Goal: Information Seeking & Learning: Learn about a topic

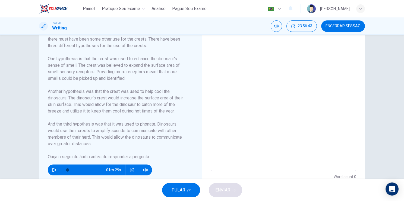
scroll to position [150, 0]
click at [53, 166] on button "button" at bounding box center [54, 169] width 9 height 11
type input "3"
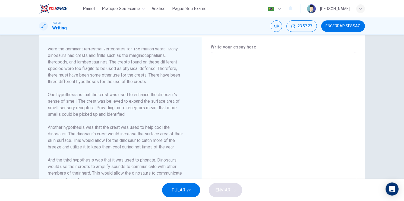
scroll to position [167, 0]
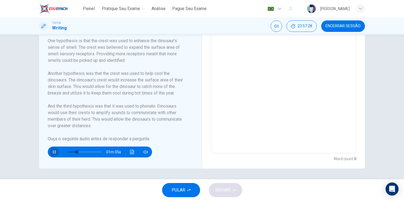
click at [51, 149] on button "button" at bounding box center [54, 151] width 9 height 11
type input "27"
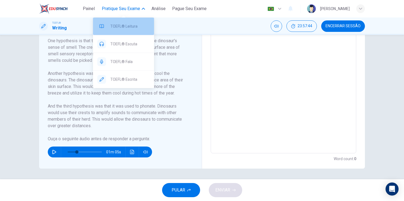
click at [128, 25] on span "TOEFL® Leitura" at bounding box center [129, 26] width 39 height 7
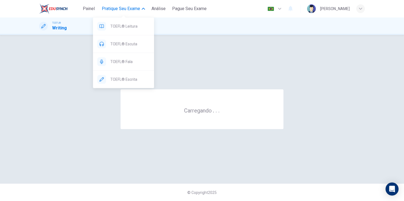
scroll to position [0, 0]
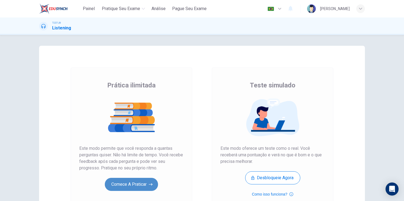
click at [141, 183] on button "Comece a praticar" at bounding box center [131, 184] width 53 height 13
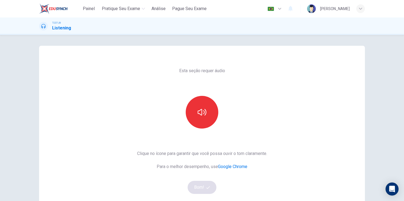
drag, startPoint x: 208, startPoint y: 117, endPoint x: 199, endPoint y: 186, distance: 69.6
click at [199, 186] on div "Esta seção requer áudio Clique no ícone para garantir que você possa ouvir o to…" at bounding box center [202, 140] width 139 height 189
click at [203, 117] on button "button" at bounding box center [202, 112] width 33 height 33
click at [207, 187] on icon "button" at bounding box center [209, 187] width 4 height 3
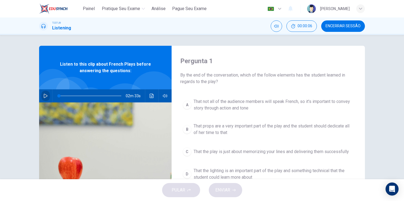
click at [41, 95] on button "button" at bounding box center [45, 95] width 9 height 13
type input "0"
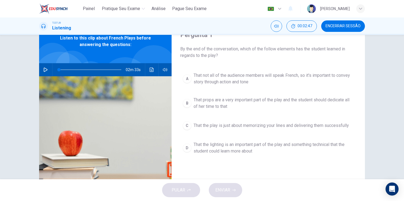
scroll to position [26, 0]
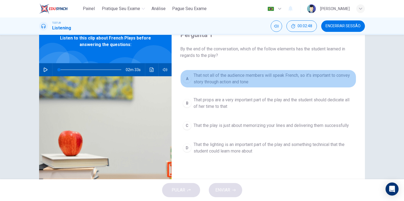
click at [211, 73] on span "That not all of the audience members will speak French, so it's important to co…" at bounding box center [274, 78] width 160 height 13
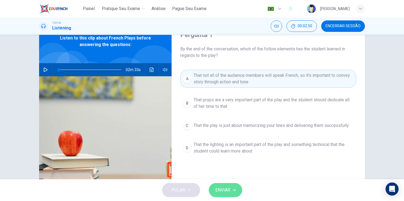
click at [224, 191] on span "ENVIAR" at bounding box center [223, 190] width 15 height 8
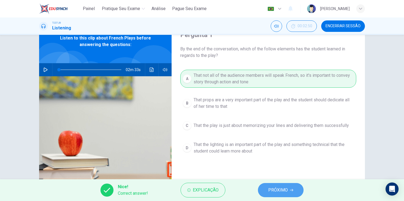
click at [287, 190] on span "PRÓXIMO" at bounding box center [279, 190] width 20 height 8
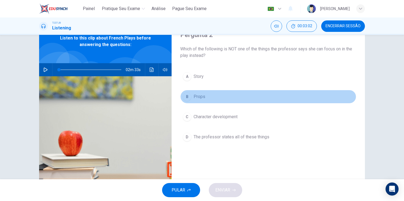
click at [197, 96] on span "Props" at bounding box center [200, 96] width 12 height 7
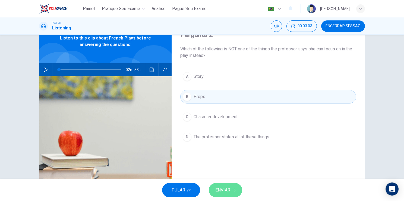
click at [221, 189] on span "ENVIAR" at bounding box center [223, 190] width 15 height 8
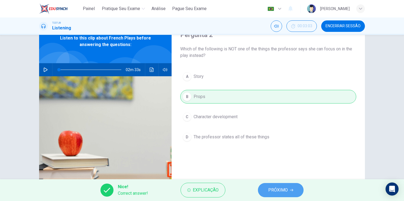
click at [276, 184] on button "PRÓXIMO" at bounding box center [281, 190] width 46 height 14
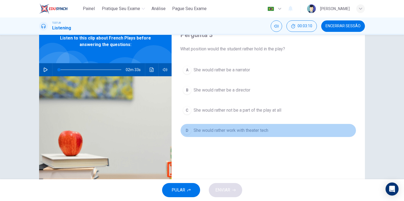
click at [204, 127] on span "She would rather work with theater tech" at bounding box center [231, 130] width 75 height 7
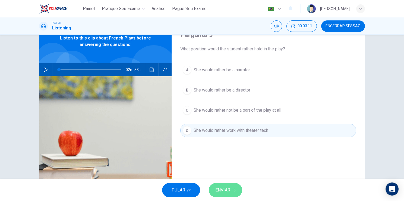
click at [223, 186] on span "ENVIAR" at bounding box center [223, 190] width 15 height 8
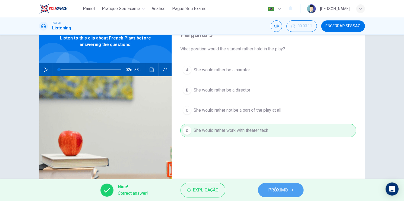
click at [262, 188] on button "PRÓXIMO" at bounding box center [281, 190] width 46 height 14
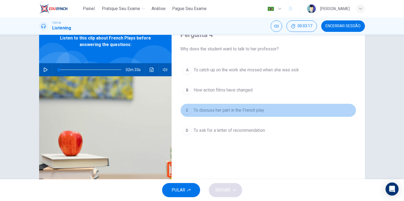
click at [224, 109] on span "To discuss her part in the French play" at bounding box center [229, 110] width 71 height 7
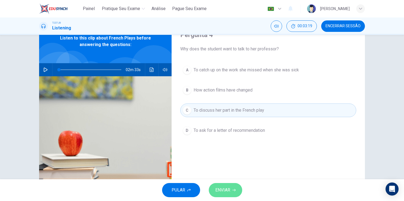
click at [228, 193] on span "ENVIAR" at bounding box center [223, 190] width 15 height 8
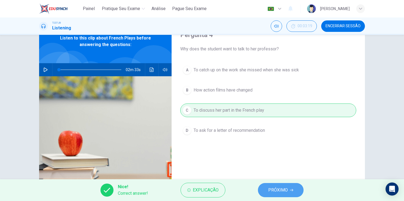
click at [267, 192] on button "PRÓXIMO" at bounding box center [281, 190] width 46 height 14
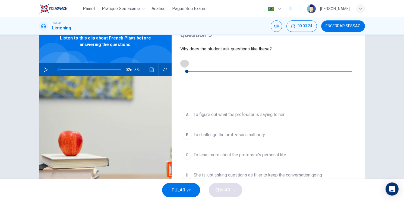
click at [185, 65] on icon "button" at bounding box center [185, 63] width 4 height 4
click at [264, 161] on div "A To figure out what the professor is saying to her B To challenge the professo…" at bounding box center [268, 150] width 176 height 85
click at [266, 111] on span "To figure out what the professor is saying to her" at bounding box center [239, 114] width 91 height 7
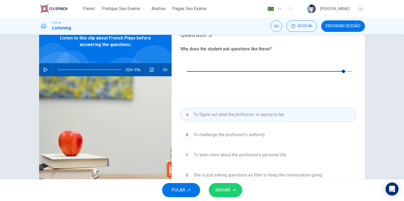
type input "0"
click at [227, 192] on span "ENVIAR" at bounding box center [223, 190] width 15 height 8
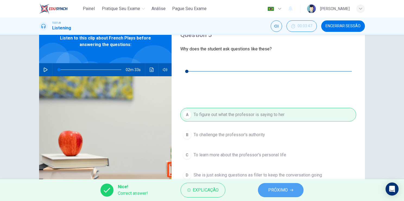
click at [268, 184] on button "PRÓXIMO" at bounding box center [281, 190] width 46 height 14
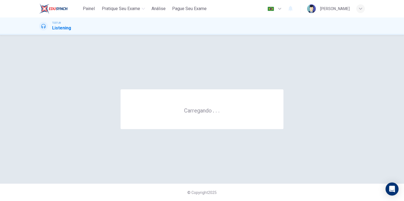
scroll to position [0, 0]
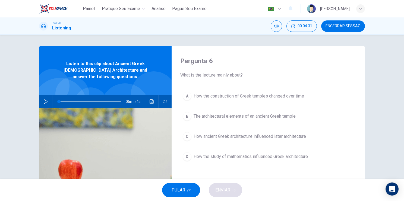
click at [225, 72] on span "What is the lecture mainly about?" at bounding box center [268, 75] width 176 height 7
click at [44, 99] on icon "button" at bounding box center [46, 101] width 4 height 4
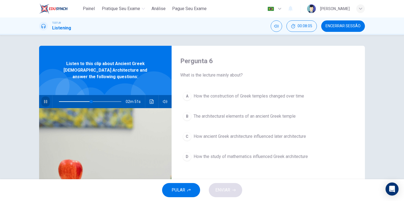
click at [45, 95] on button "button" at bounding box center [45, 101] width 9 height 13
type input "80"
click at [108, 101] on span at bounding box center [90, 101] width 63 height 1
click at [175, 193] on span "PULAR" at bounding box center [179, 190] width 14 height 8
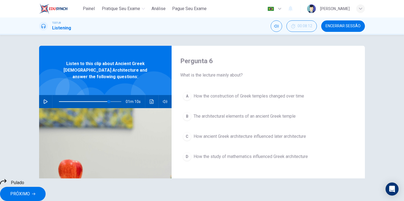
click at [30, 191] on span "PRÓXIMO" at bounding box center [20, 194] width 20 height 8
